Goal: Find specific page/section: Find specific page/section

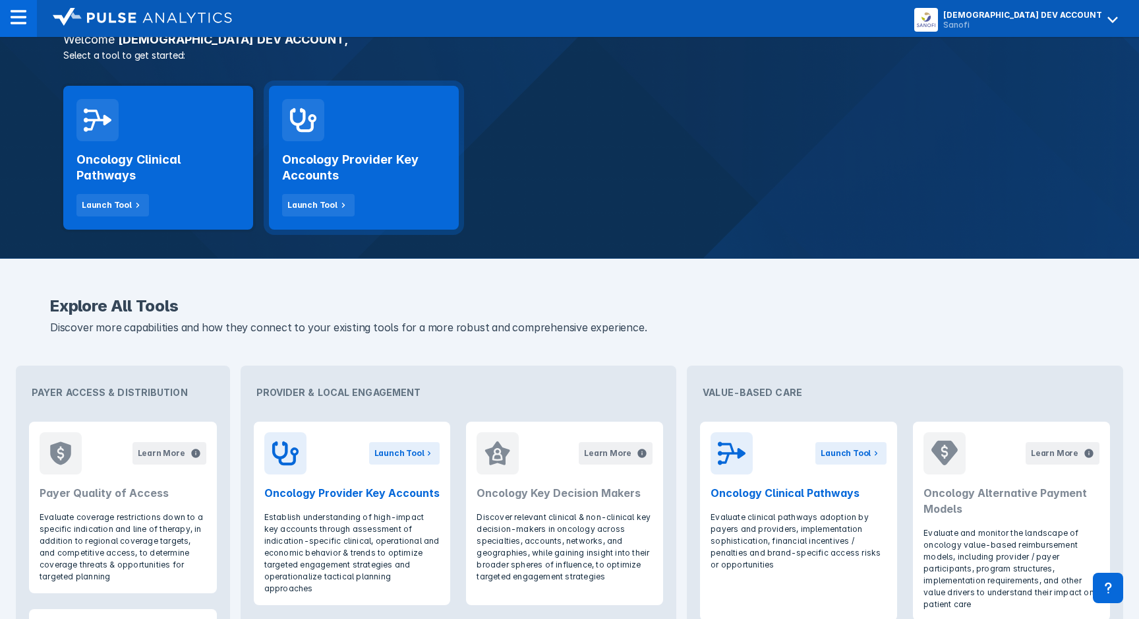
scroll to position [282, 0]
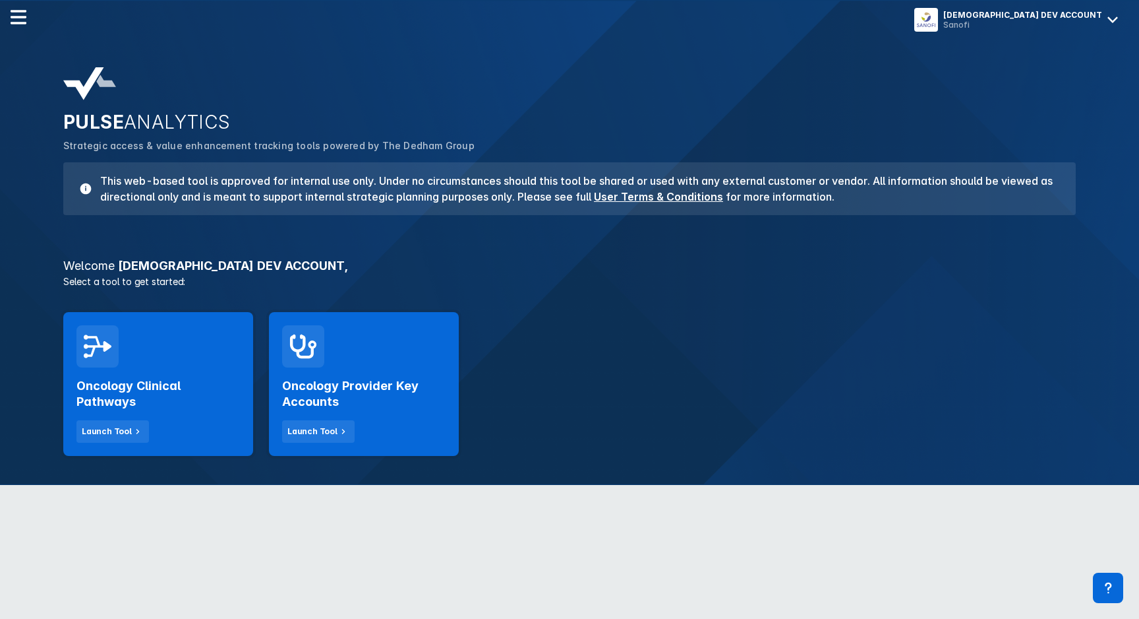
click at [1117, 18] on icon at bounding box center [1113, 19] width 21 height 21
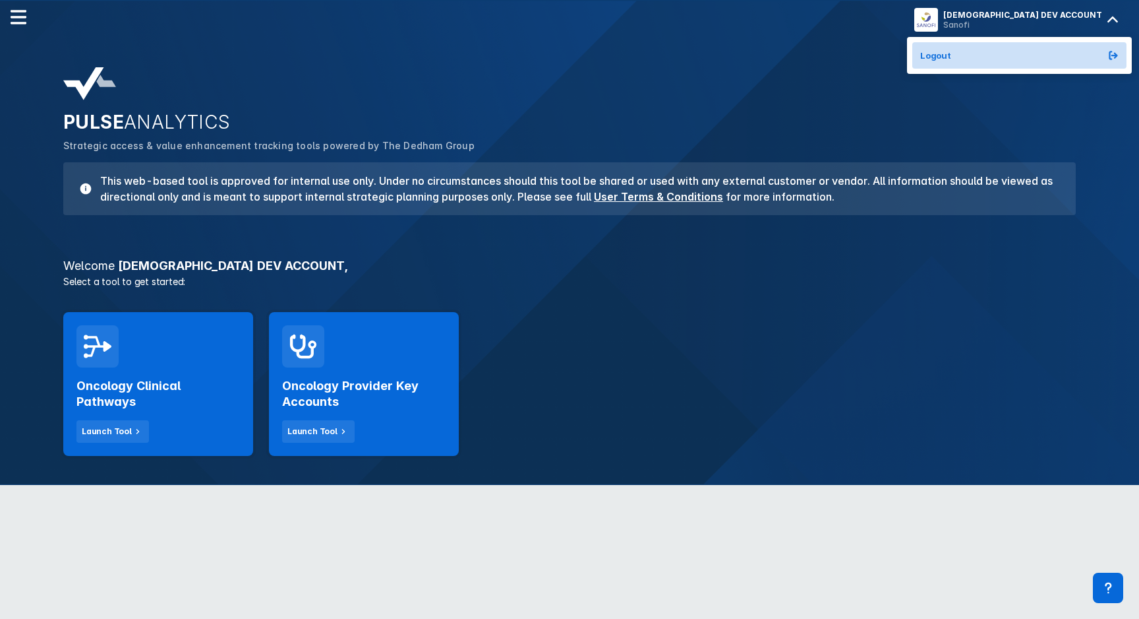
click at [1081, 54] on button "Logout" at bounding box center [1020, 55] width 214 height 26
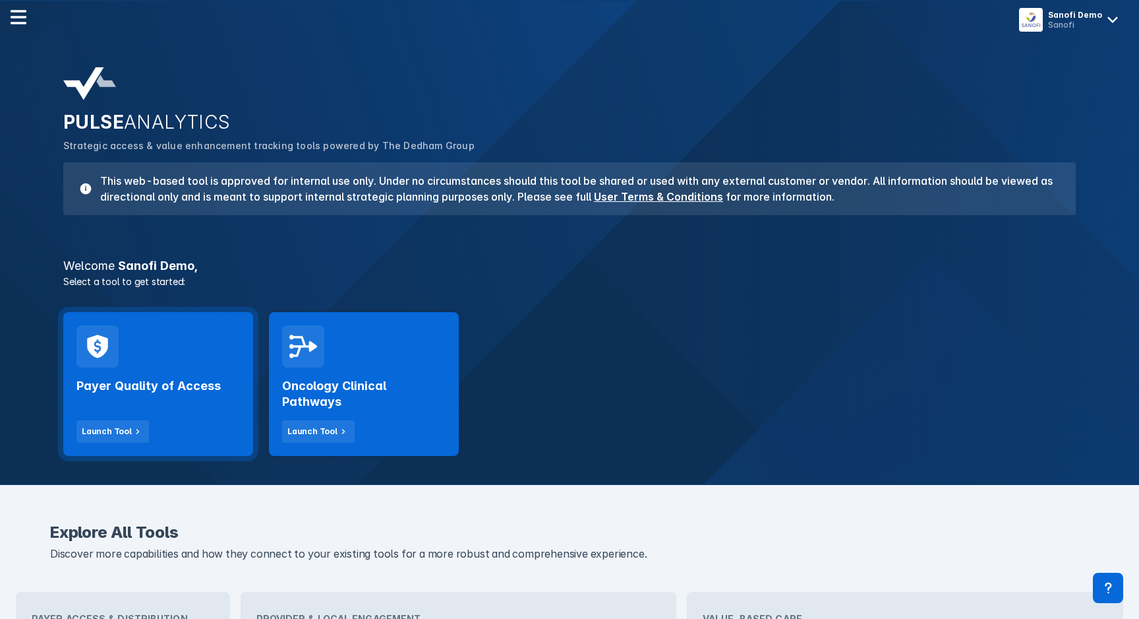
click at [202, 381] on h2 "Payer Quality of Access" at bounding box center [148, 386] width 144 height 16
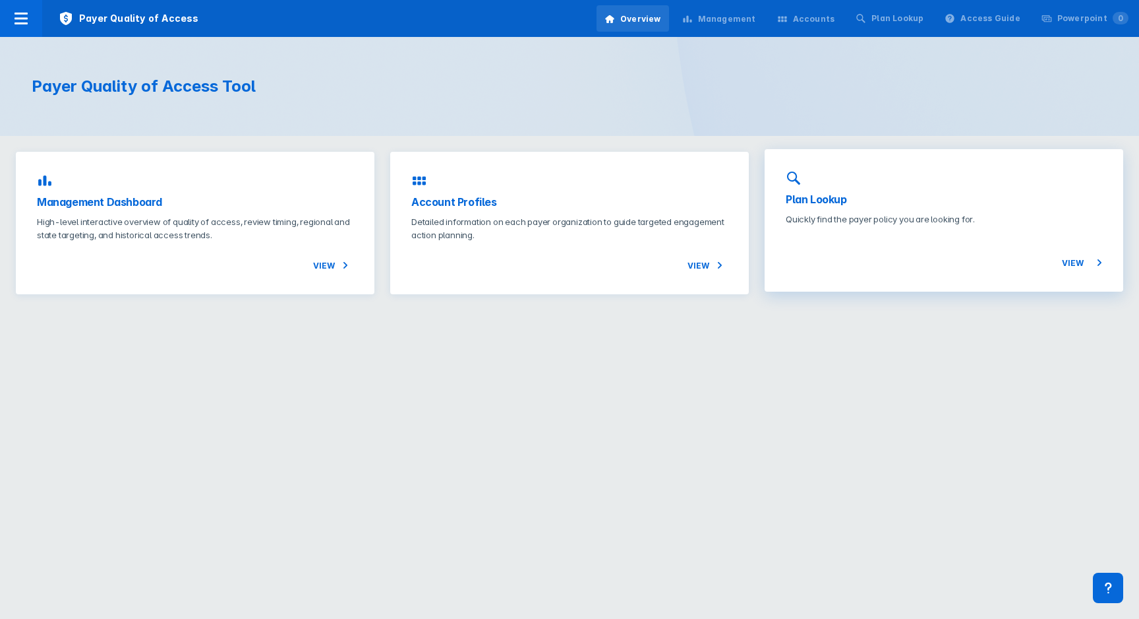
click at [898, 215] on p "Quickly find the payer policy you are looking for." at bounding box center [944, 218] width 317 height 13
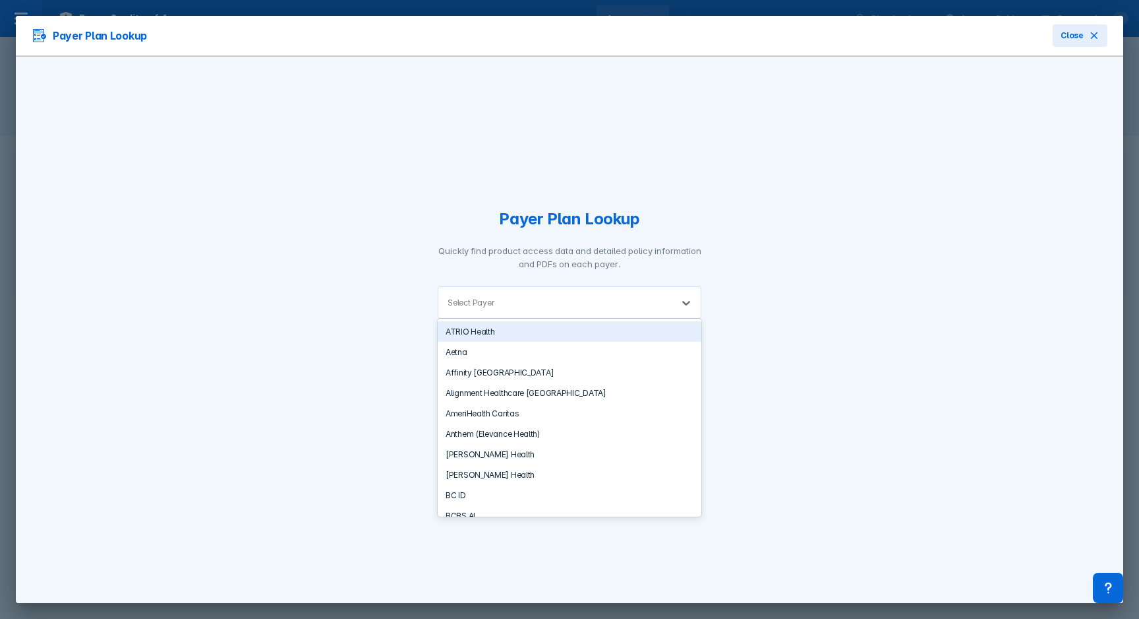
click at [510, 301] on div at bounding box center [580, 302] width 166 height 13
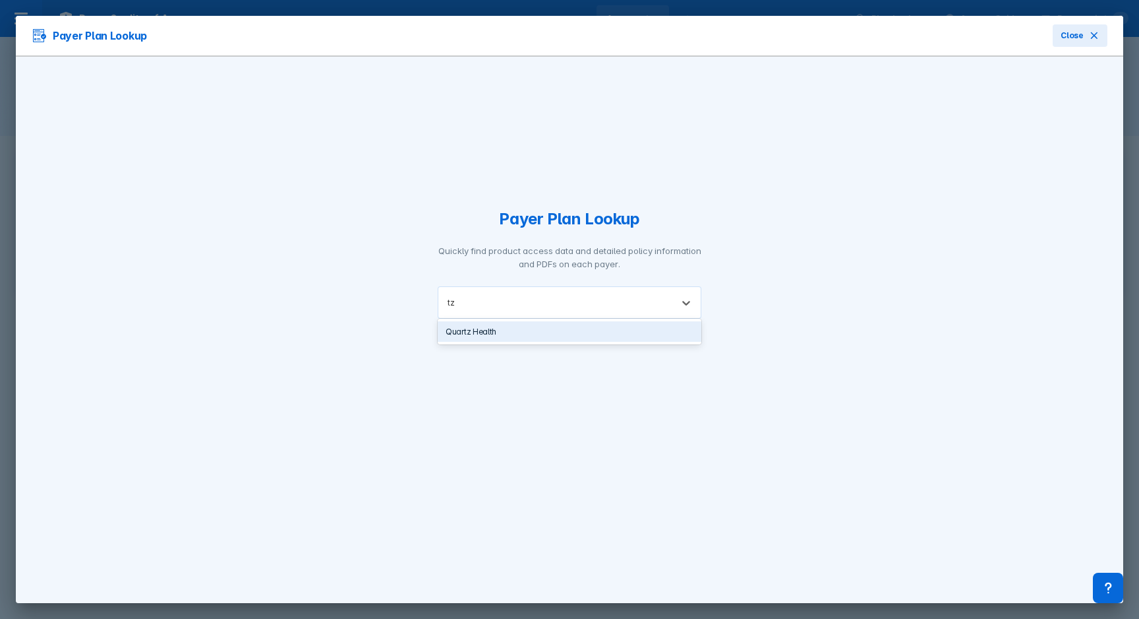
type input "t"
type input "sanofi"
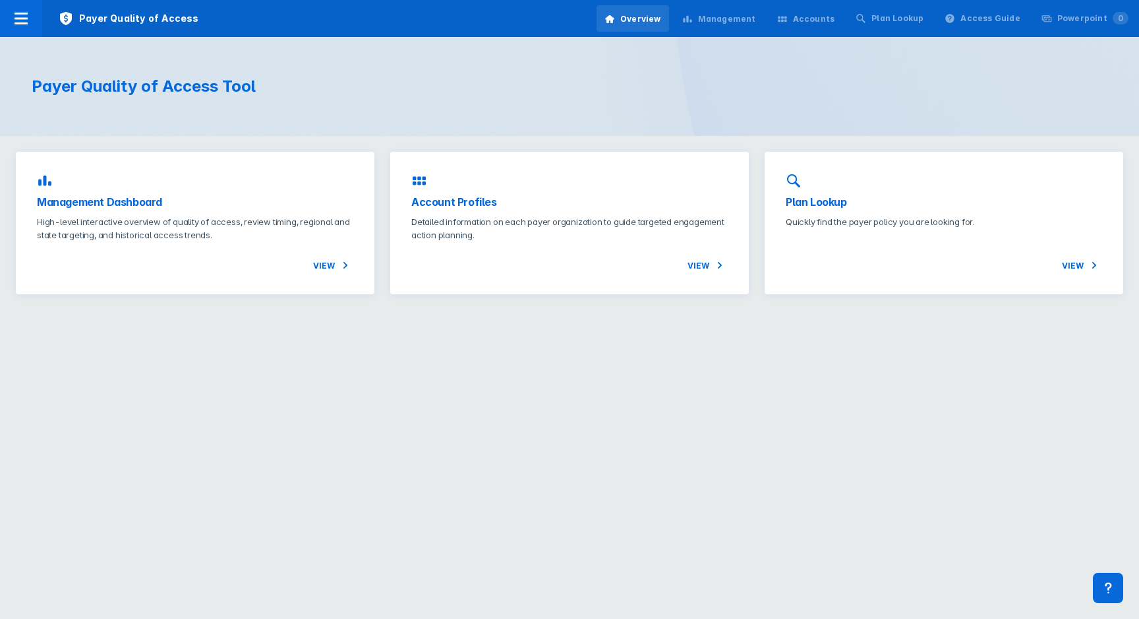
click at [749, 22] on div "Management" at bounding box center [727, 19] width 58 height 12
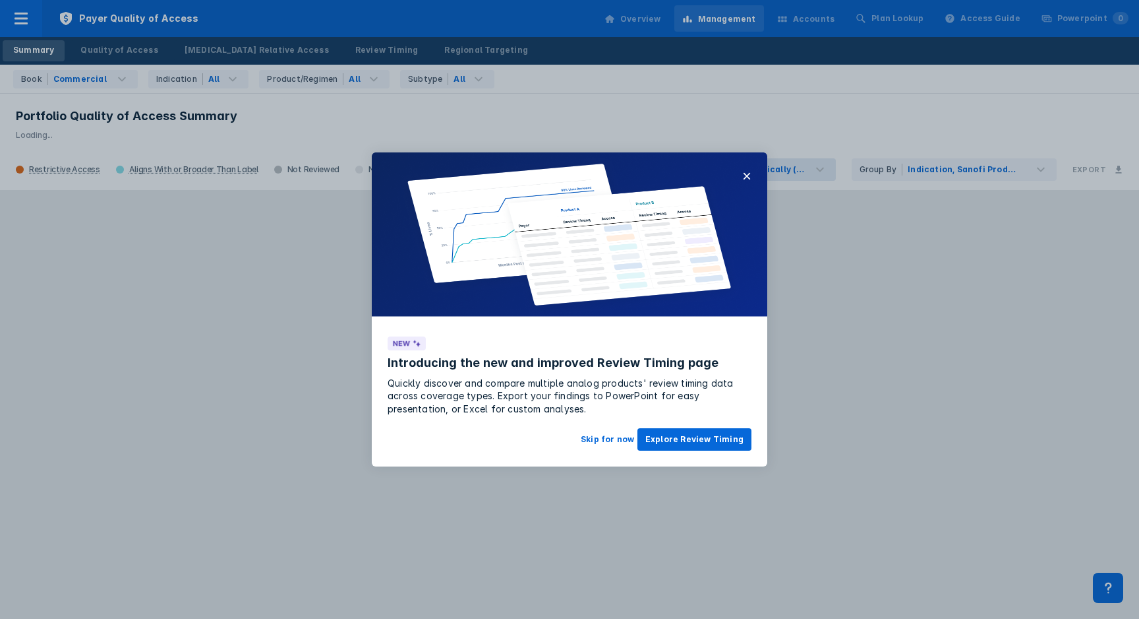
click at [749, 175] on button "×" at bounding box center [746, 176] width 9 height 16
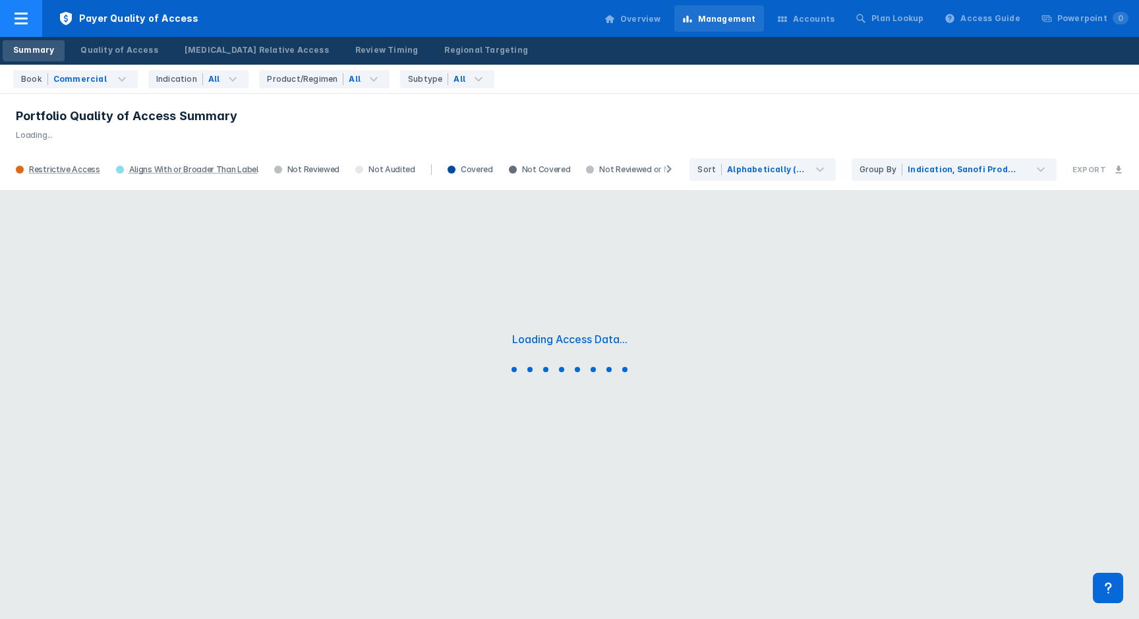
click at [24, 15] on icon at bounding box center [21, 19] width 16 height 16
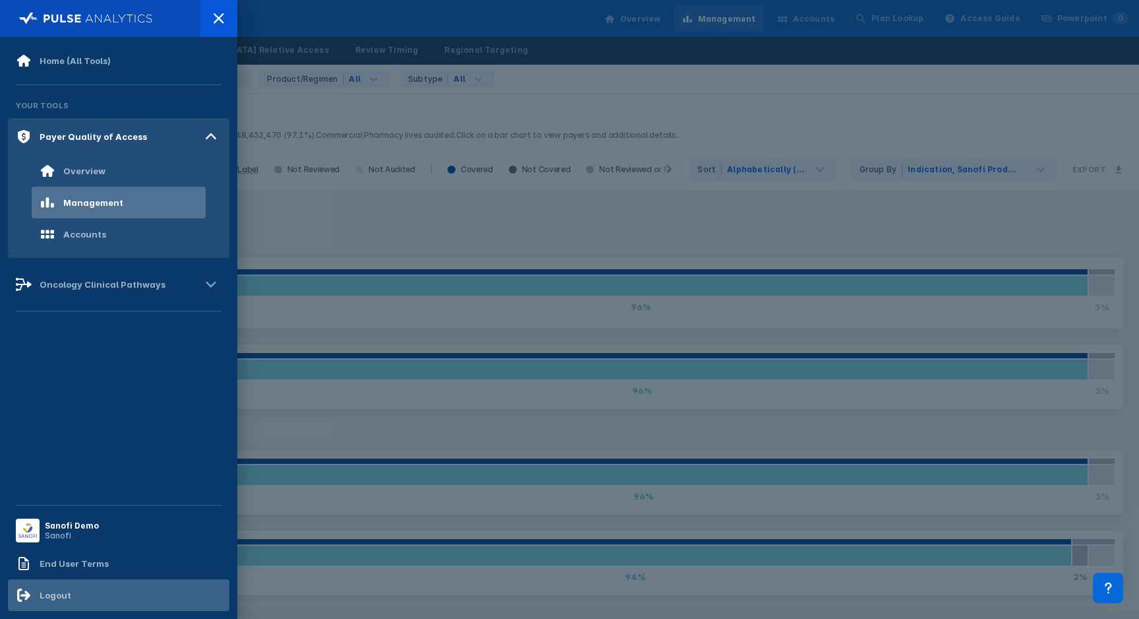
click at [74, 599] on div "Logout" at bounding box center [119, 595] width 222 height 32
